Goal: Information Seeking & Learning: Understand process/instructions

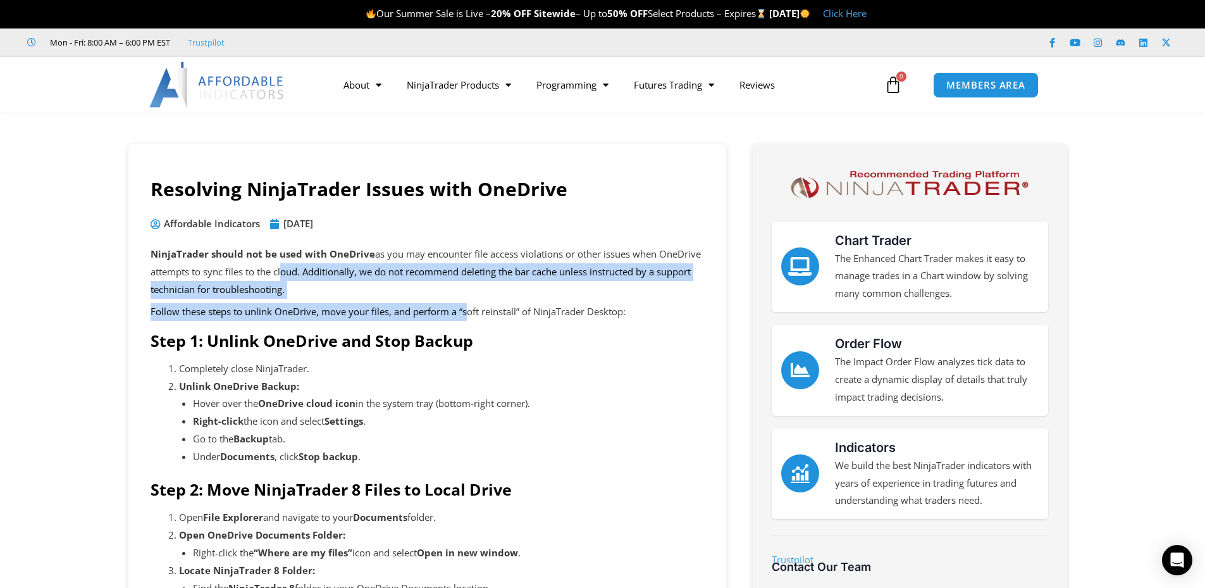
drag, startPoint x: 280, startPoint y: 270, endPoint x: 470, endPoint y: 306, distance: 192.5
click at [470, 306] on p "Follow these steps to unlink OneDrive, move your files, and perform a “soft rei…" at bounding box center [428, 312] width 554 height 18
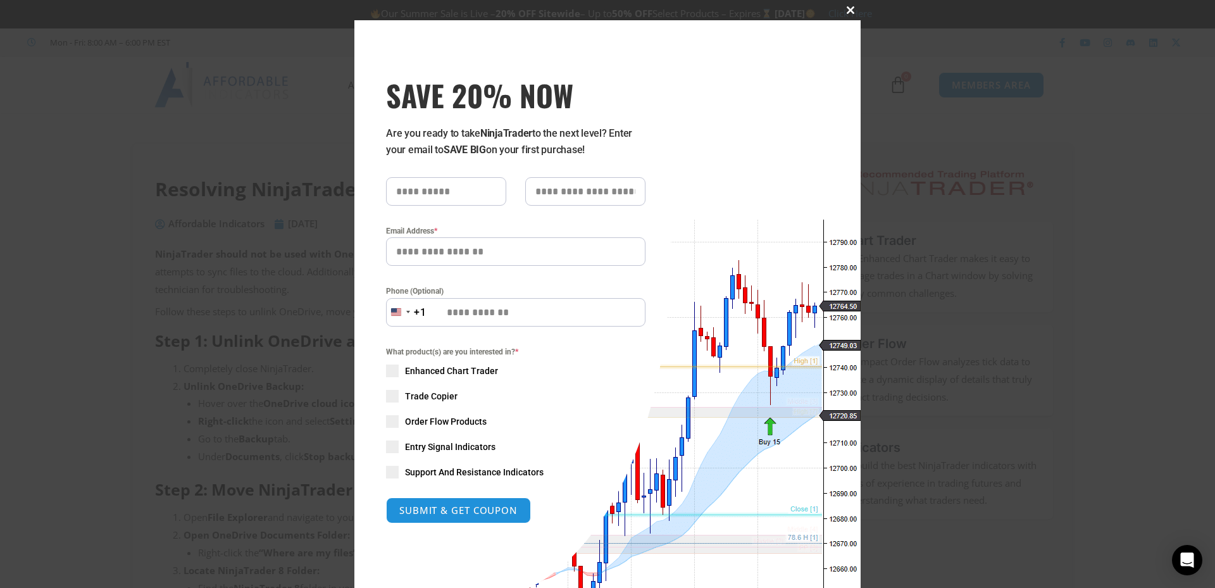
click at [841, 6] on span at bounding box center [850, 10] width 20 height 8
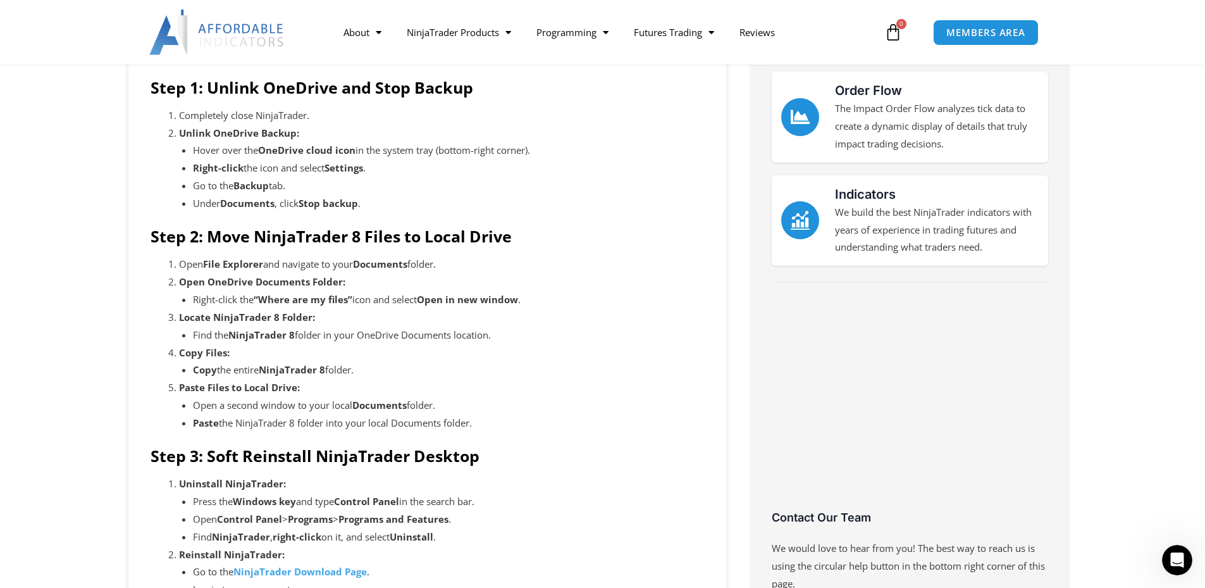
scroll to position [316, 0]
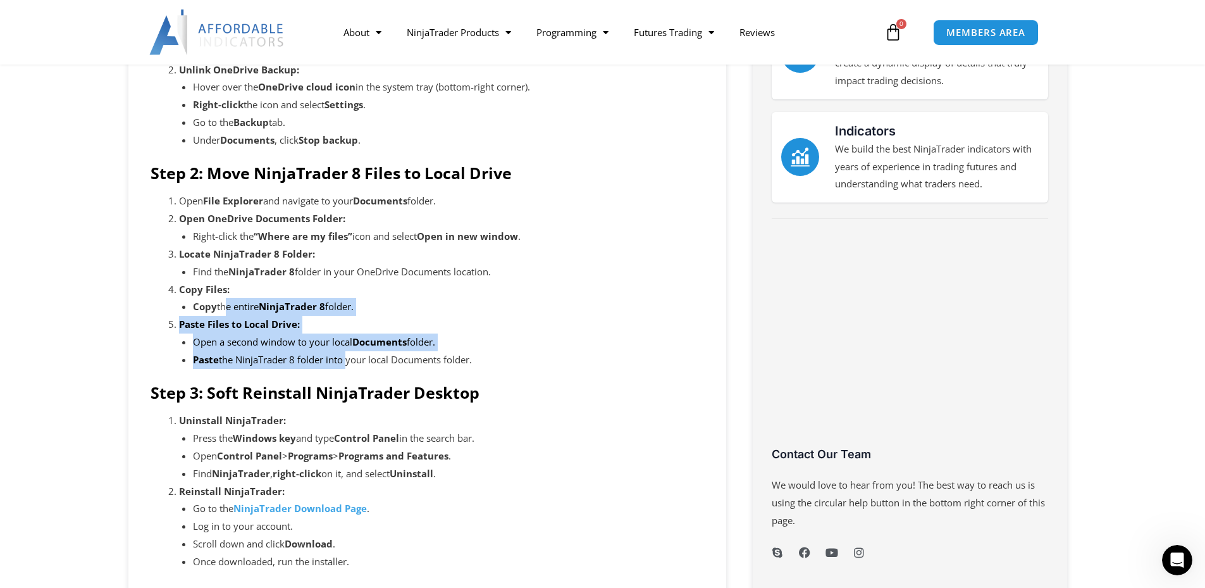
drag, startPoint x: 224, startPoint y: 304, endPoint x: 345, endPoint y: 354, distance: 130.8
click at [345, 354] on ol "Open File Explorer and navigate to your Documents folder. Open OneDrive Documen…" at bounding box center [441, 280] width 525 height 176
click at [344, 354] on li "Paste the NinjaTrader 8 folder into your local Documents folder." at bounding box center [448, 360] width 511 height 18
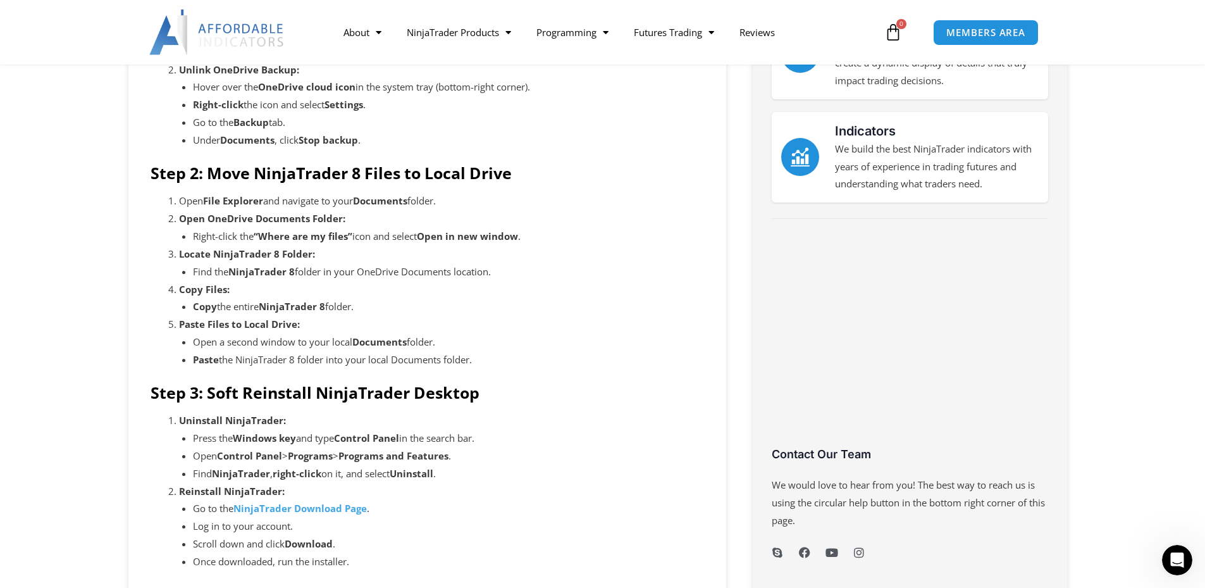
drag, startPoint x: 240, startPoint y: 337, endPoint x: 495, endPoint y: 360, distance: 256.0
click at [495, 360] on ul "Open a second window to your local Documents folder. Paste the NinjaTrader 8 fo…" at bounding box center [448, 350] width 511 height 35
drag, startPoint x: 495, startPoint y: 360, endPoint x: 502, endPoint y: 370, distance: 11.8
click at [496, 360] on li "Paste the NinjaTrader 8 folder into your local Documents folder." at bounding box center [448, 360] width 511 height 18
click at [228, 299] on li "Copy the entire NinjaTrader 8 folder." at bounding box center [448, 307] width 511 height 18
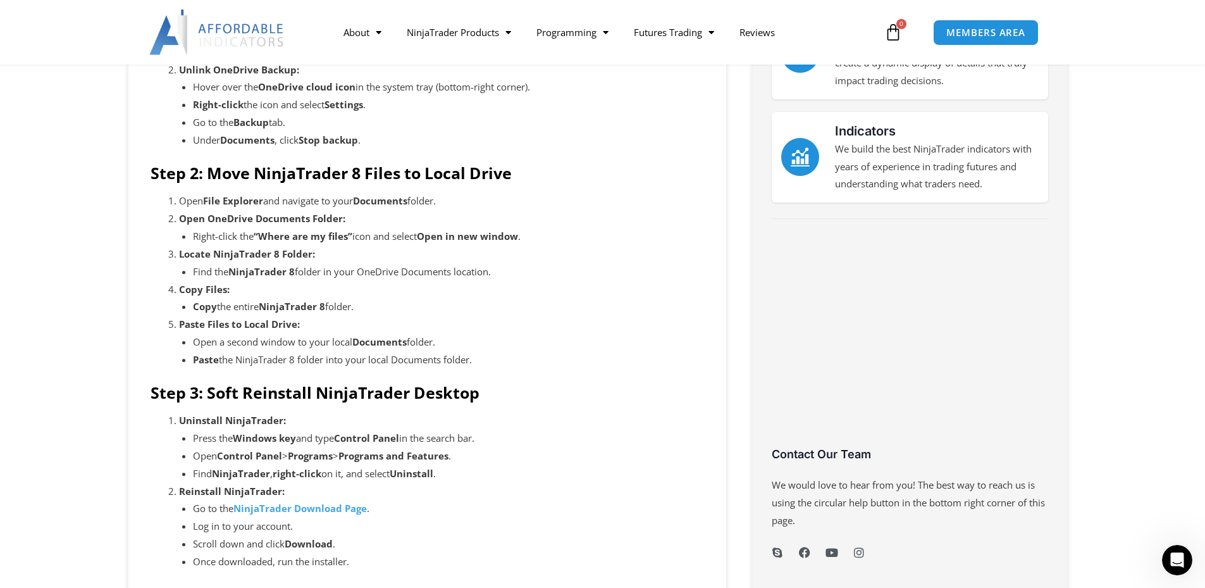
click at [258, 260] on li "Locate NinjaTrader 8 Folder: Find the NinjaTrader 8 folder in your OneDrive Doc…" at bounding box center [441, 263] width 525 height 35
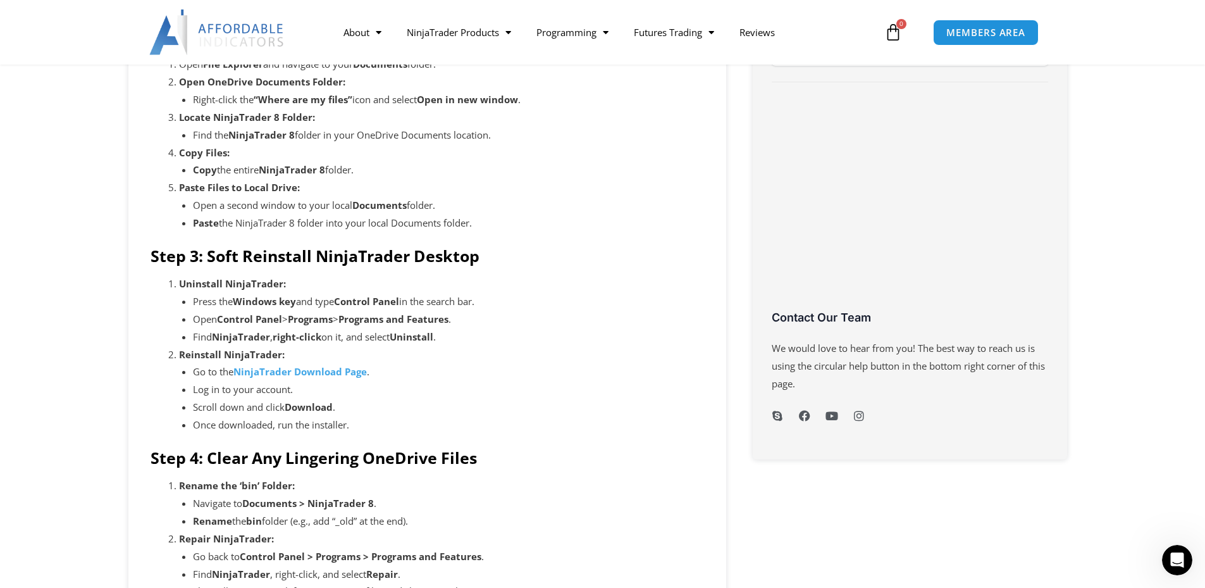
scroll to position [443, 0]
